Goal: Find specific page/section: Find specific page/section

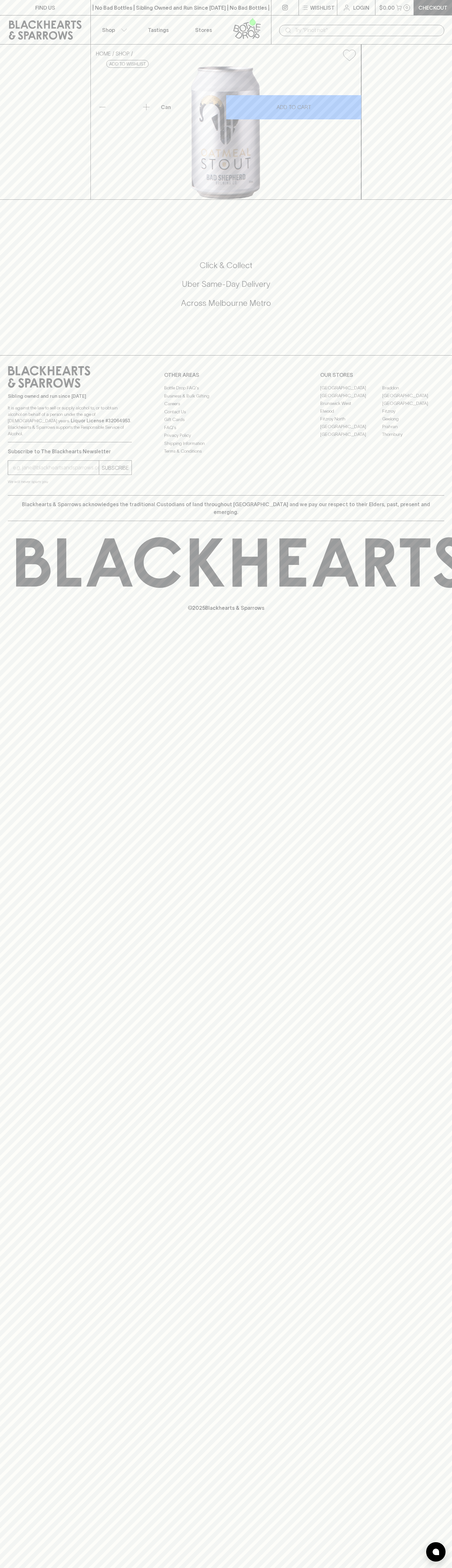
click at [208, 25] on link "Stores" at bounding box center [203, 29] width 45 height 29
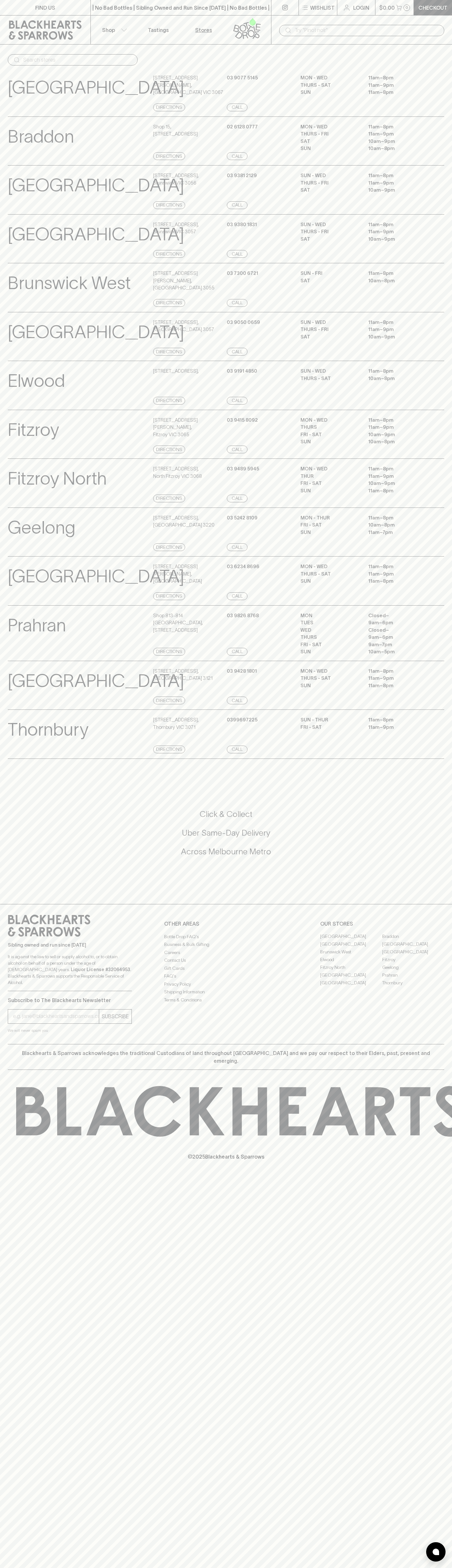
click at [250, 1567] on html "FIND US | No Bad Bottles | Sibling Owned and Run Since [DATE] | No Bad Bottles …" at bounding box center [226, 784] width 452 height 1568
click at [26, 243] on p "[GEOGRAPHIC_DATA]" at bounding box center [96, 234] width 176 height 27
